Goal: Navigation & Orientation: Understand site structure

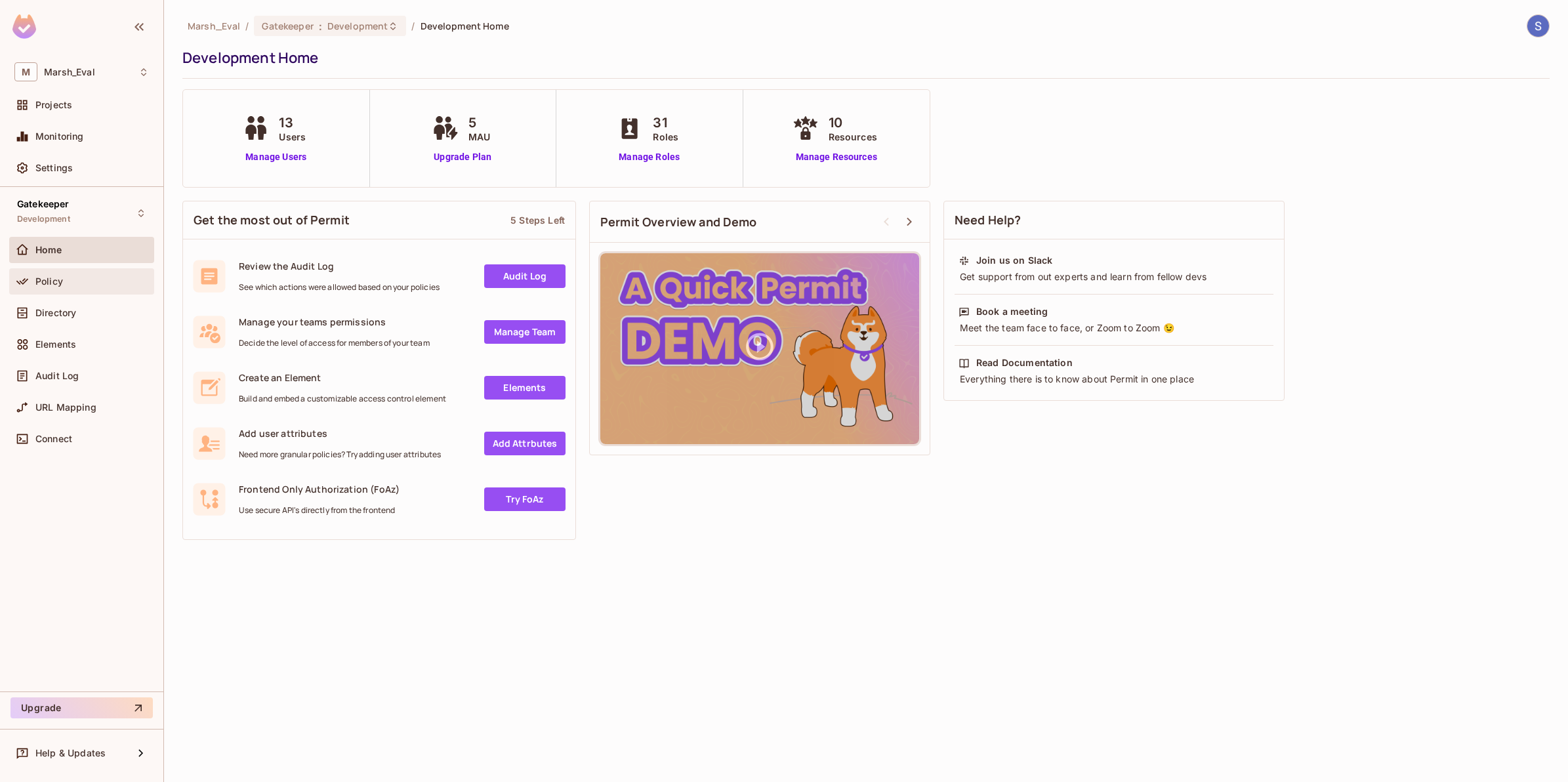
click at [68, 286] on div "Policy" at bounding box center [92, 281] width 114 height 11
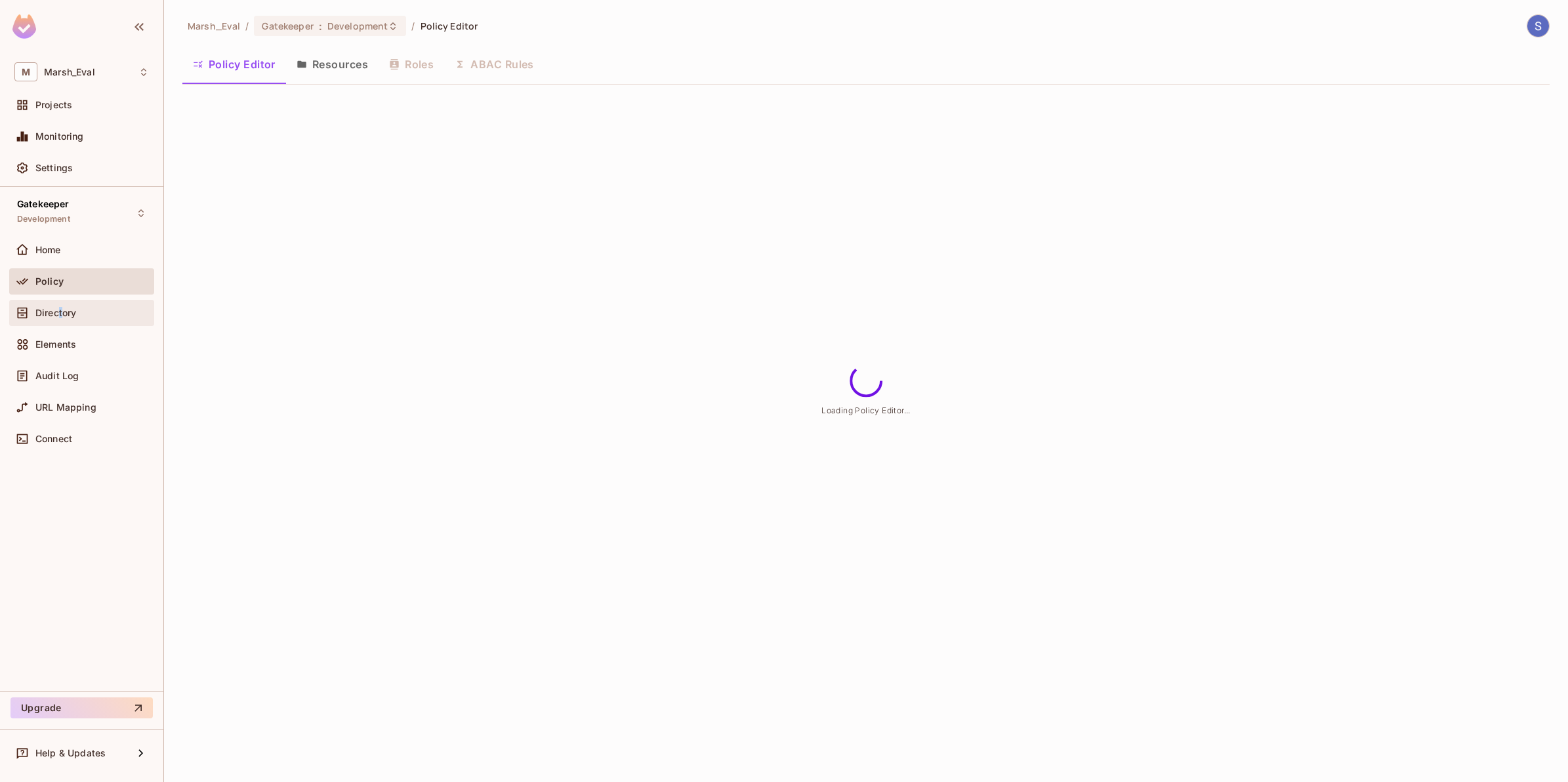
drag, startPoint x: 60, startPoint y: 310, endPoint x: 64, endPoint y: 316, distance: 7.2
click at [64, 316] on span "Directory" at bounding box center [56, 313] width 41 height 11
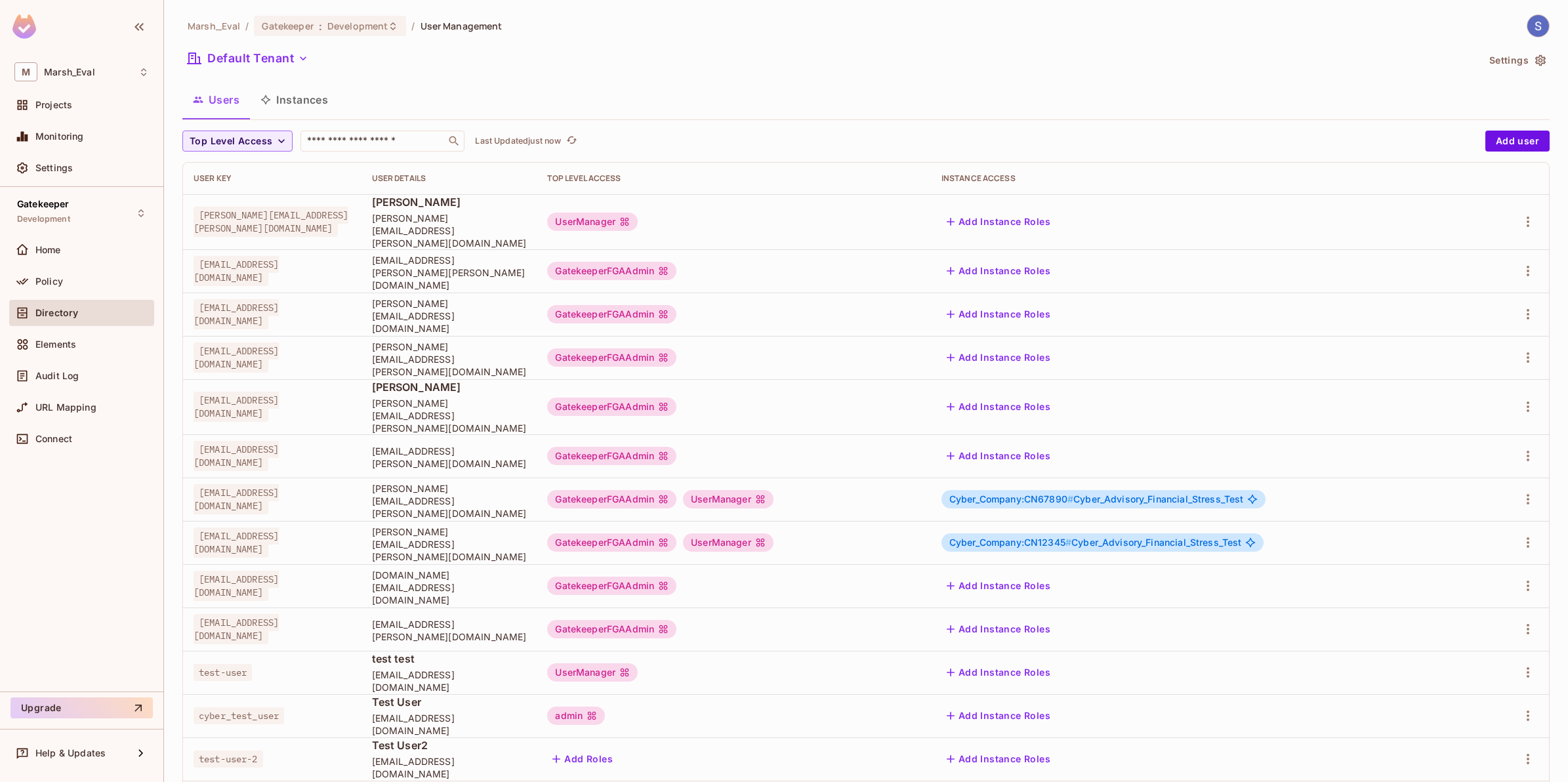
click at [318, 116] on button "Instances" at bounding box center [294, 100] width 89 height 33
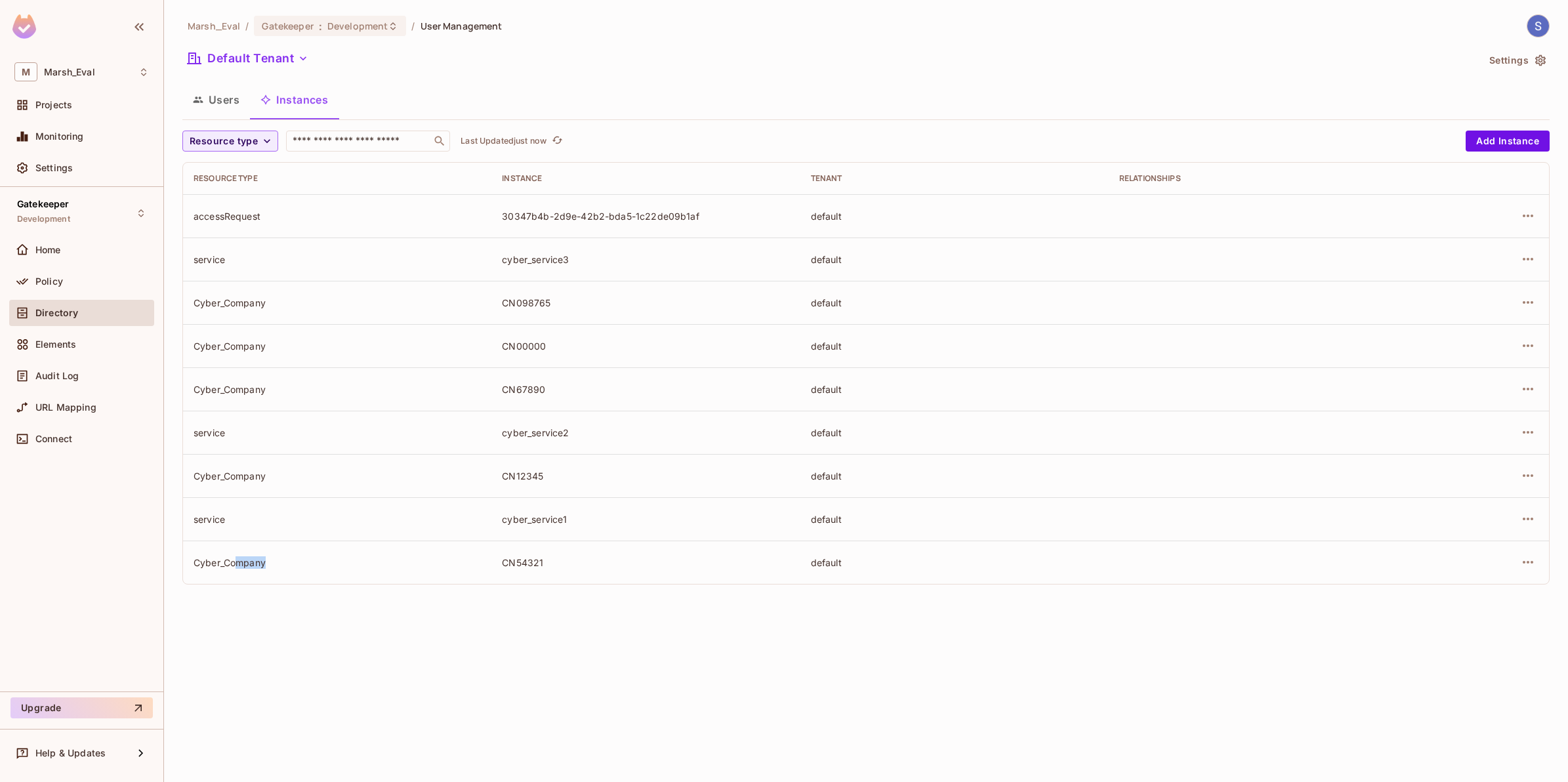
drag, startPoint x: 279, startPoint y: 574, endPoint x: 237, endPoint y: 571, distance: 42.1
click at [237, 571] on td "Cyber_Company" at bounding box center [337, 562] width 309 height 44
click at [235, 571] on td "Cyber_Company" at bounding box center [337, 562] width 309 height 44
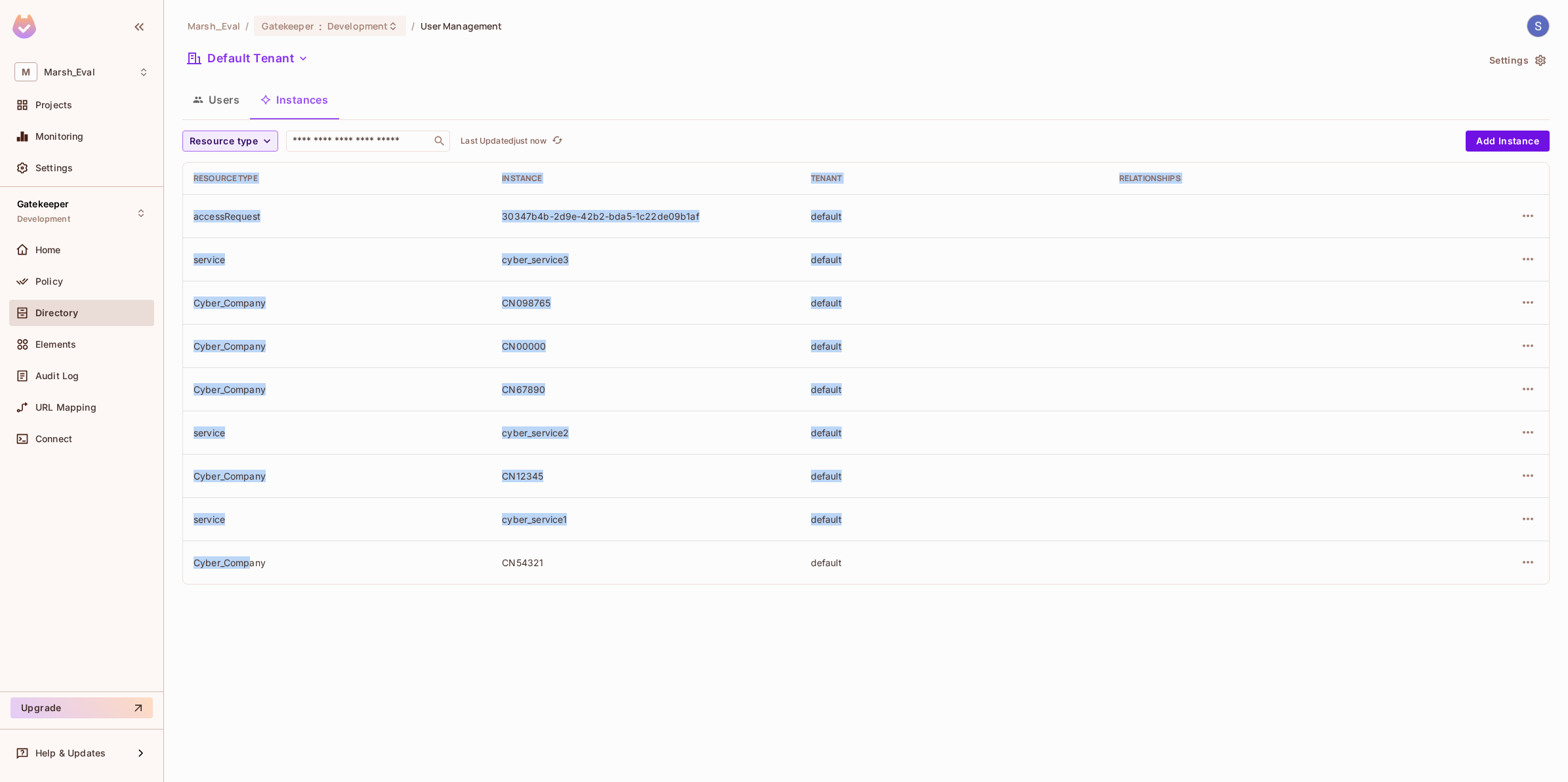
drag, startPoint x: 172, startPoint y: 571, endPoint x: 253, endPoint y: 571, distance: 81.0
click at [253, 571] on div "Marsh_Eval / Gatekeeper : Development / User Management Default Tenant Settings…" at bounding box center [865, 391] width 1403 height 782
click at [253, 571] on td "Cyber_Company" at bounding box center [337, 562] width 309 height 44
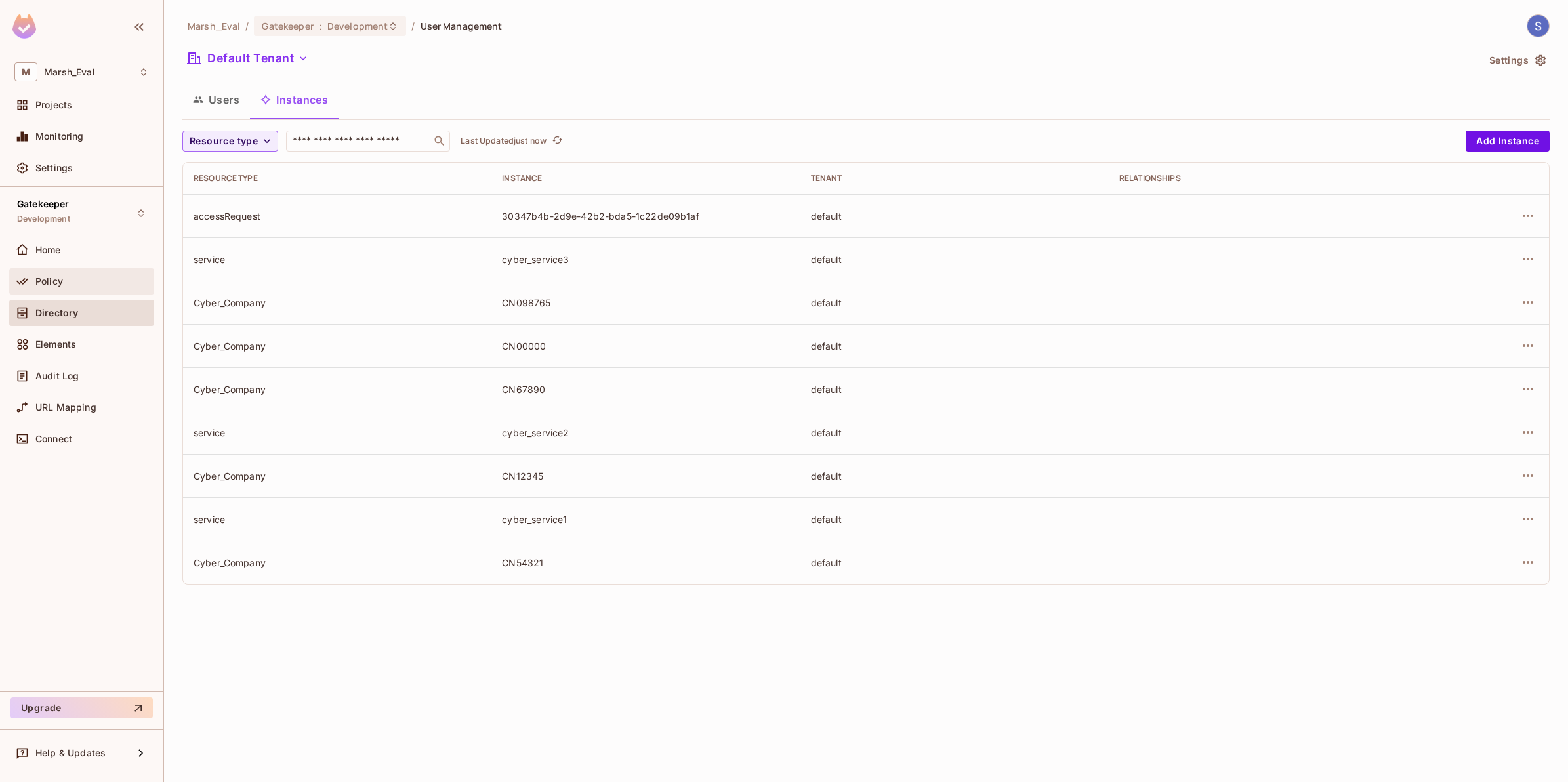
click at [101, 293] on div "Policy" at bounding box center [81, 282] width 145 height 27
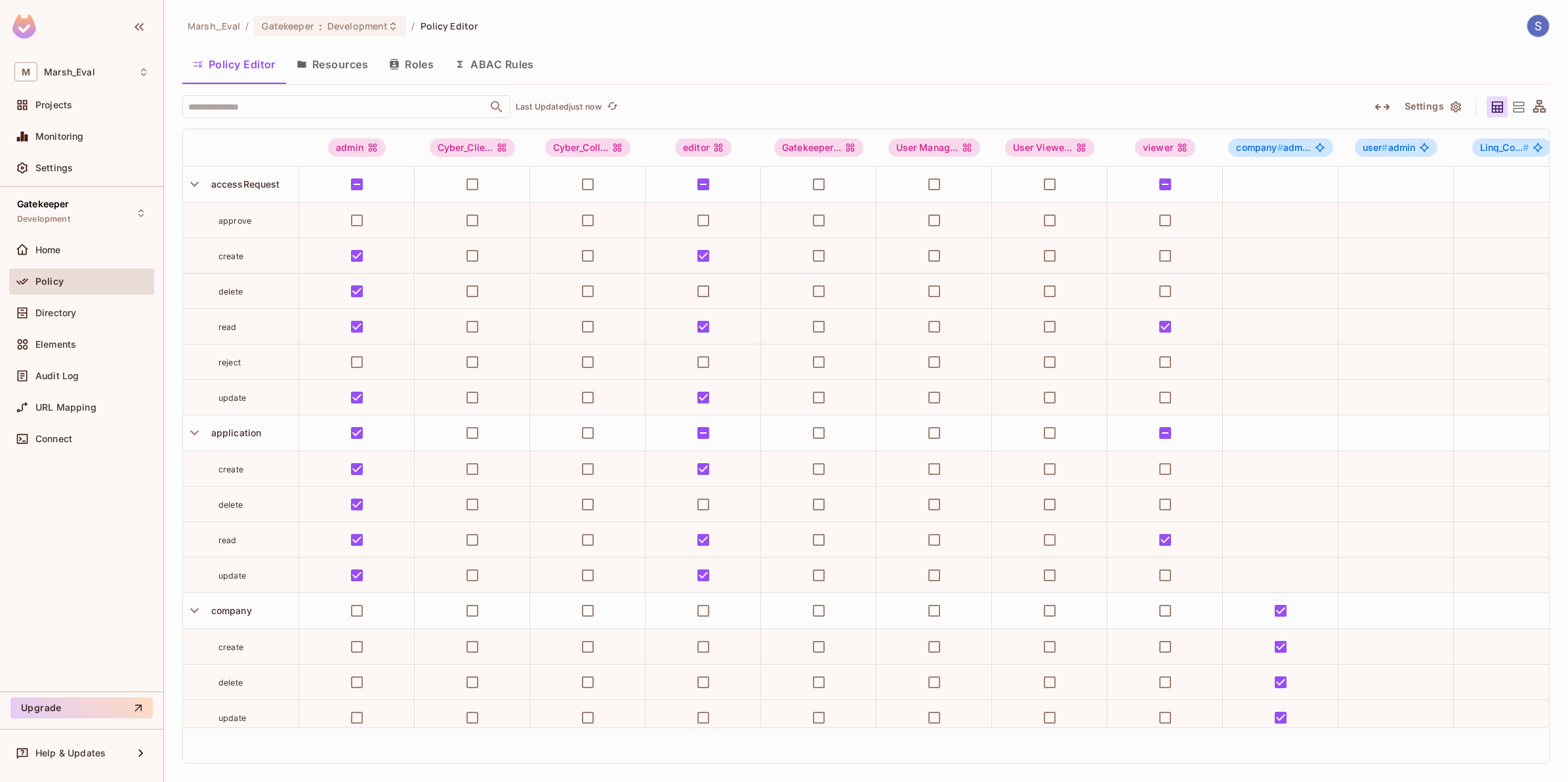
click at [328, 61] on button "Resources" at bounding box center [333, 64] width 92 height 33
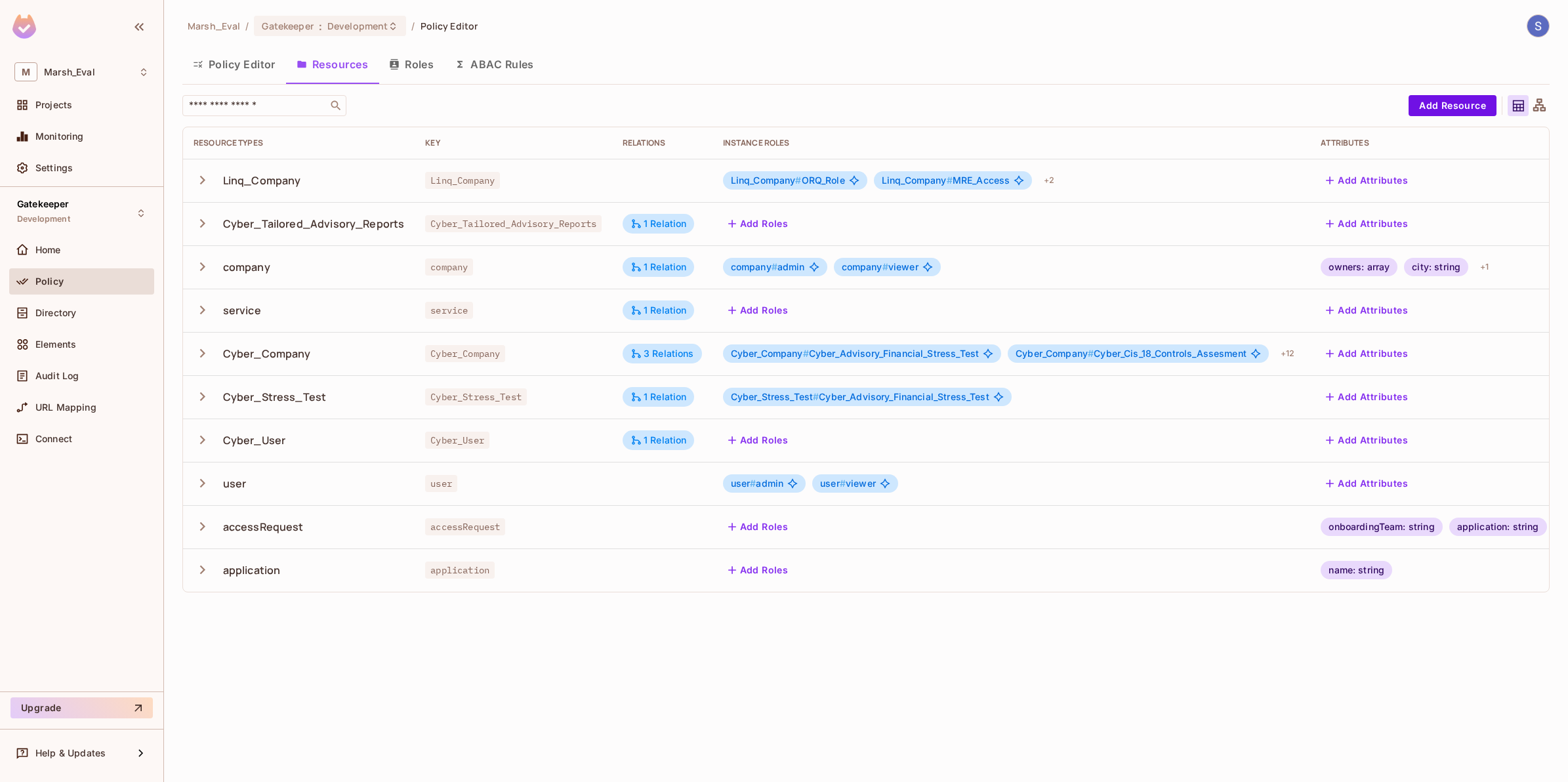
click at [205, 181] on icon "button" at bounding box center [203, 180] width 18 height 18
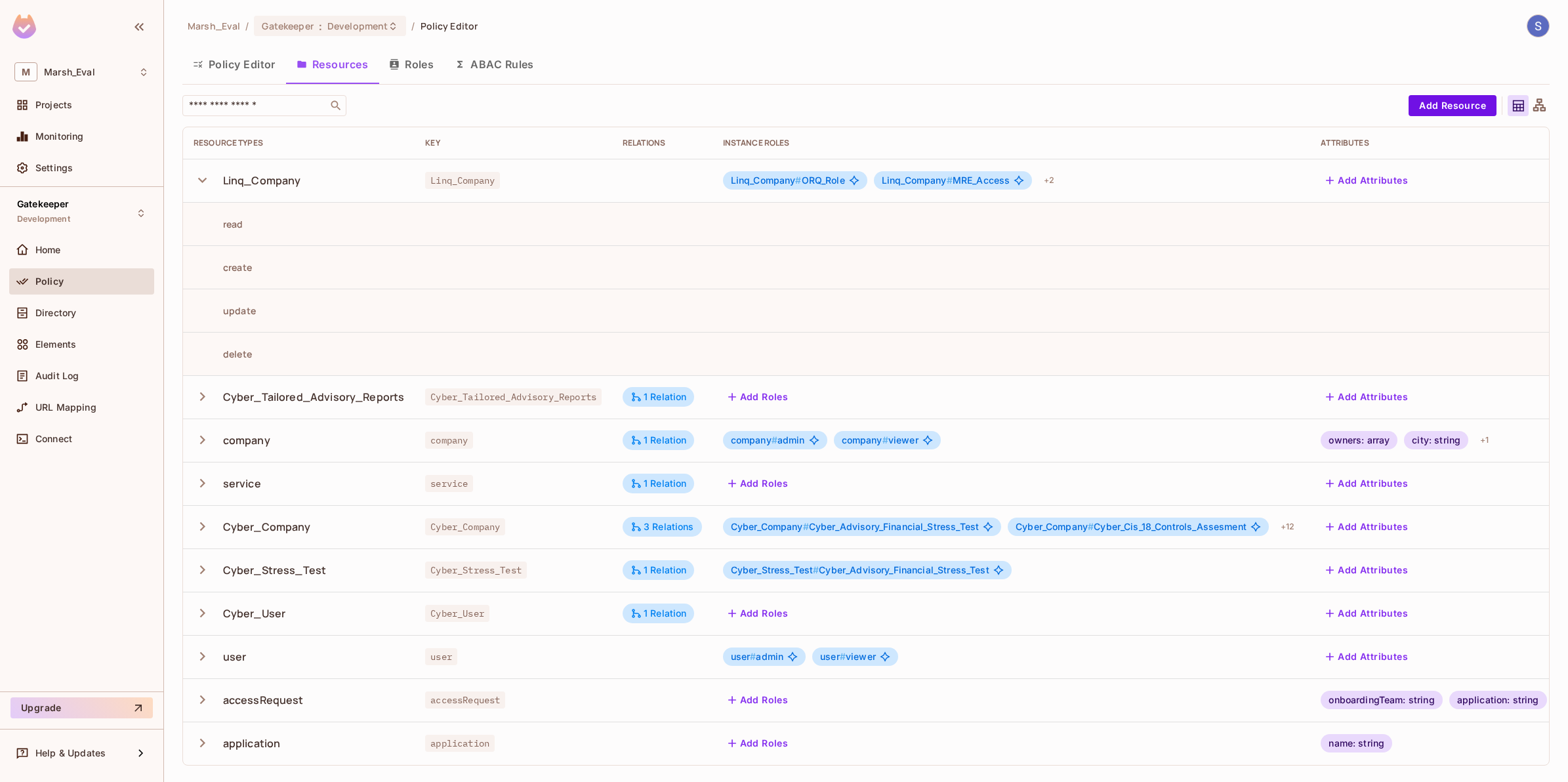
click at [205, 181] on icon "button" at bounding box center [203, 180] width 18 height 18
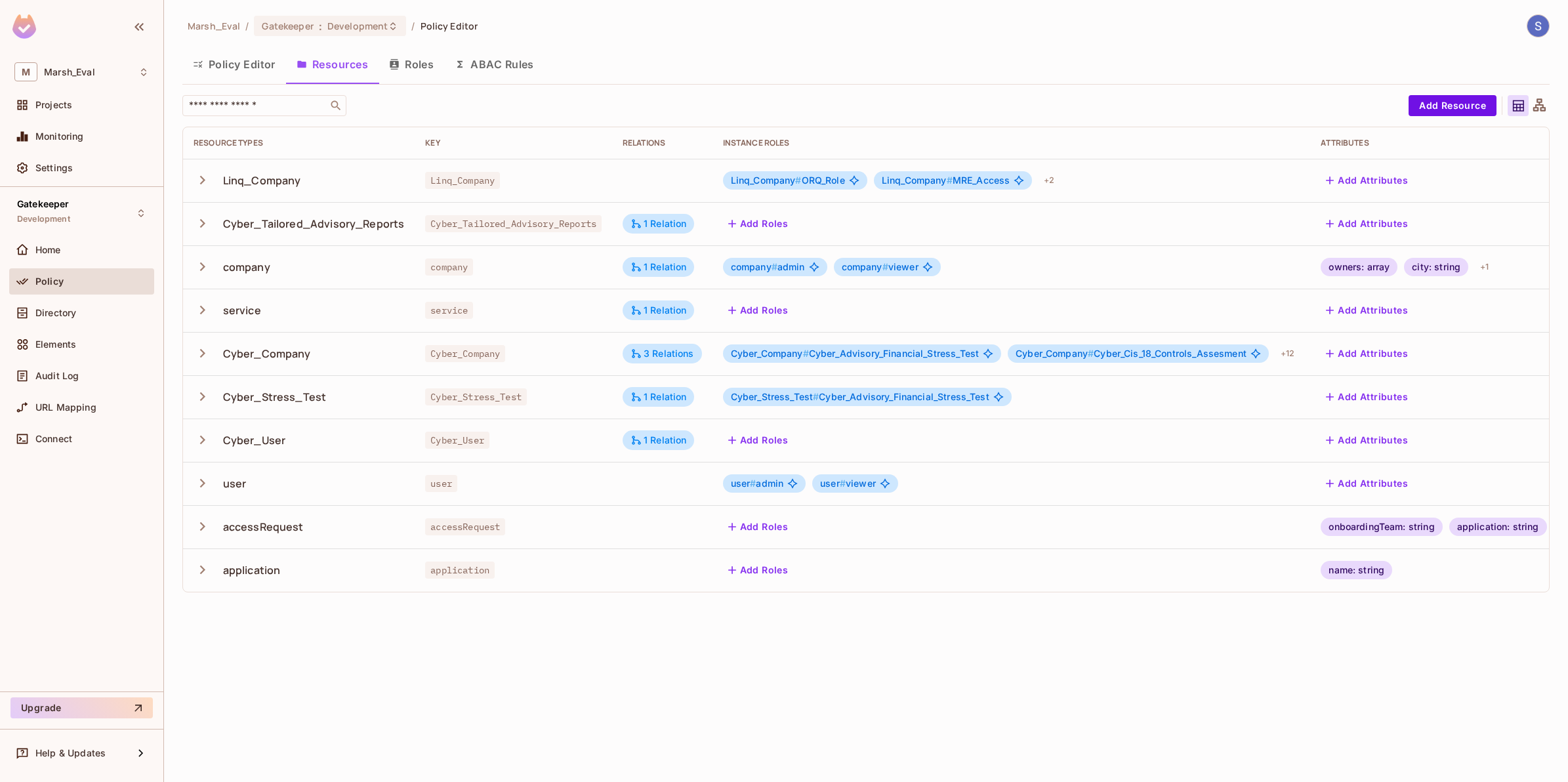
click at [428, 60] on button "Roles" at bounding box center [412, 64] width 66 height 33
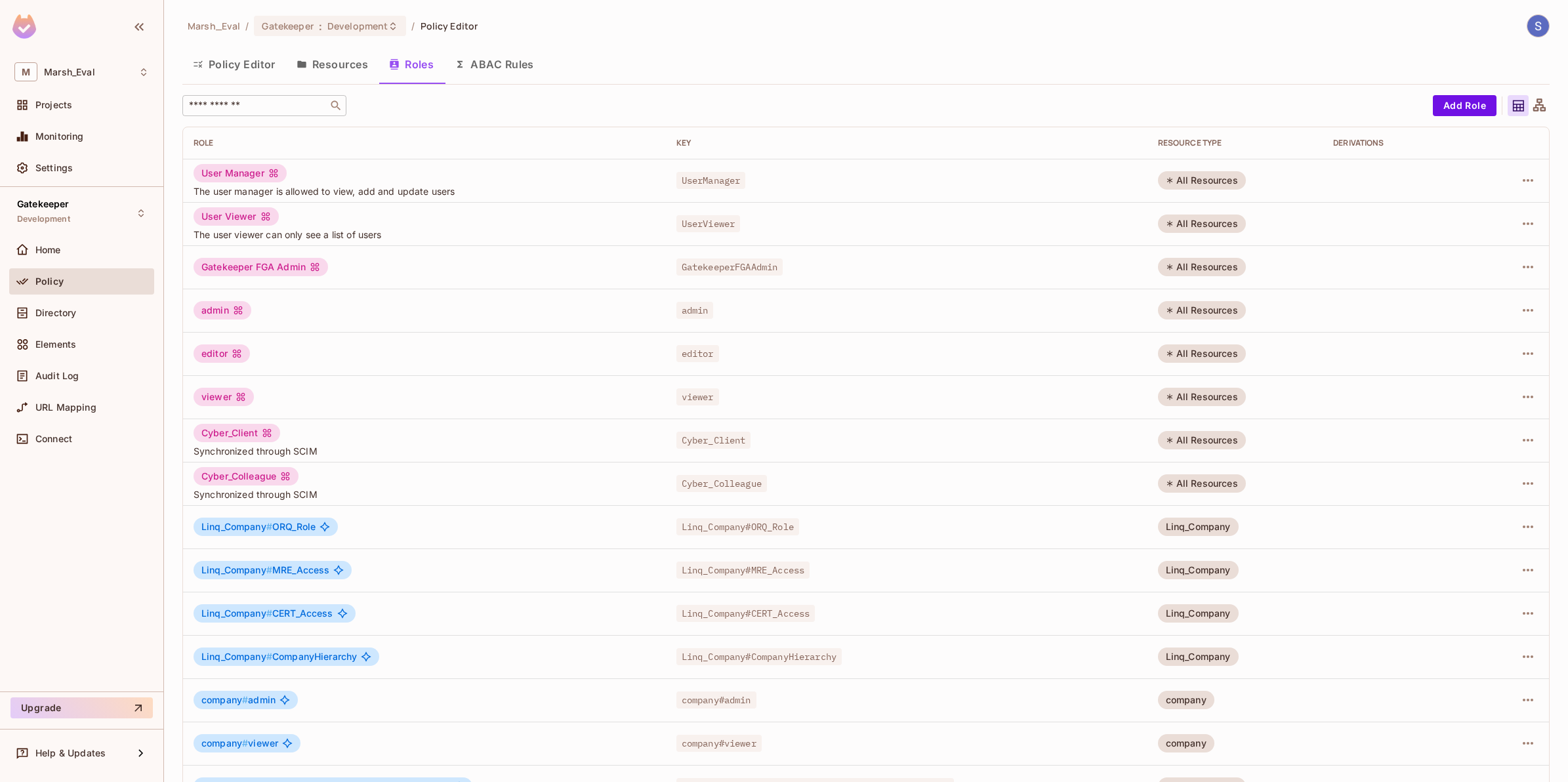
click at [263, 103] on input "text" at bounding box center [254, 105] width 138 height 13
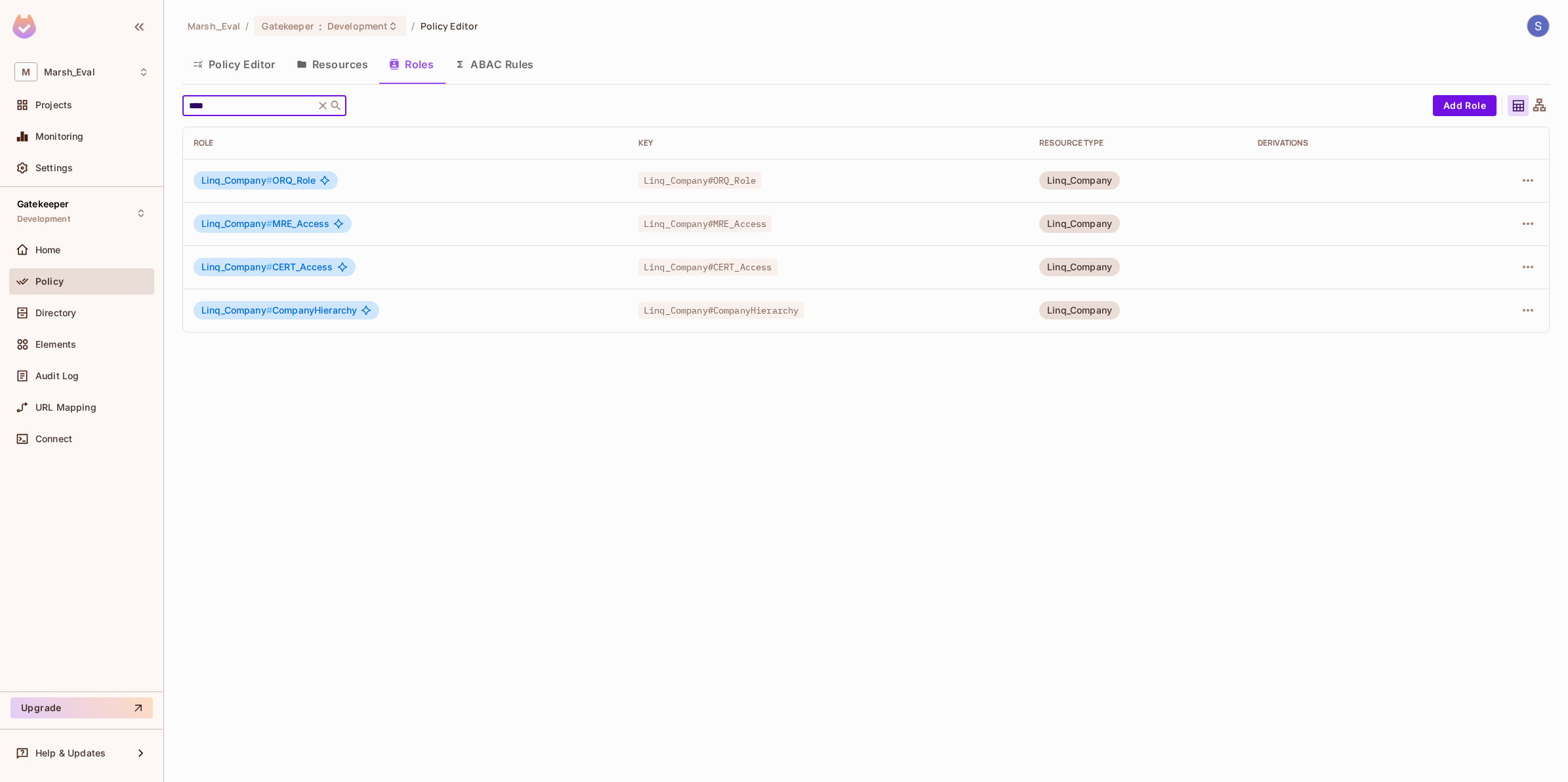
type input "****"
